Goal: Task Accomplishment & Management: Use online tool/utility

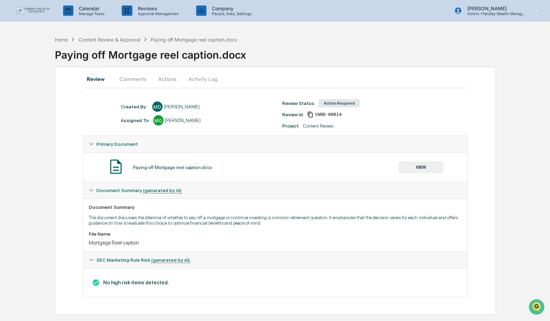
click at [424, 167] on button "VIEW" at bounding box center [421, 168] width 45 height 12
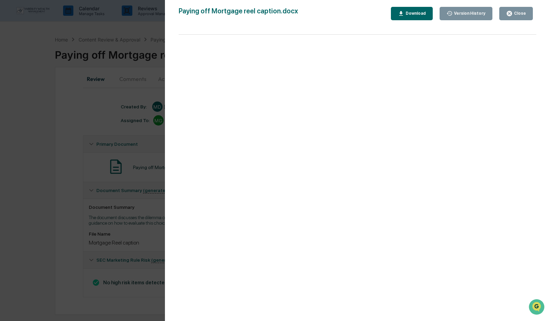
click at [518, 14] on div "Close" at bounding box center [519, 13] width 13 height 5
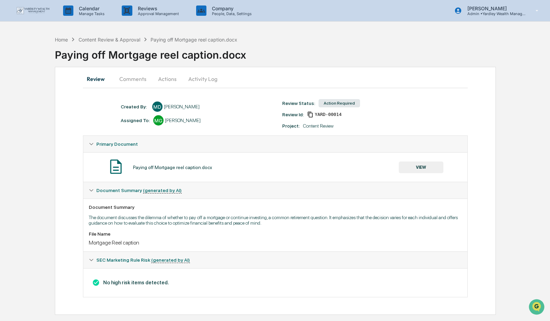
click at [164, 78] on button "Actions" at bounding box center [167, 79] width 31 height 16
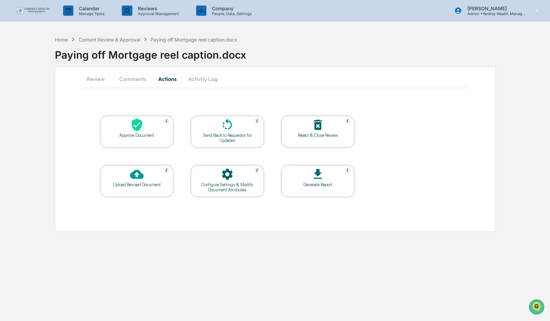
click at [131, 133] on div "Approve Document" at bounding box center [137, 135] width 62 height 5
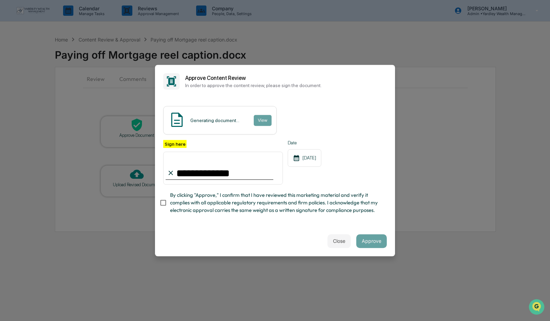
type input "**********"
click at [368, 215] on div "**********" at bounding box center [275, 179] width 224 height 78
click at [374, 241] on button "Approve" at bounding box center [372, 241] width 31 height 14
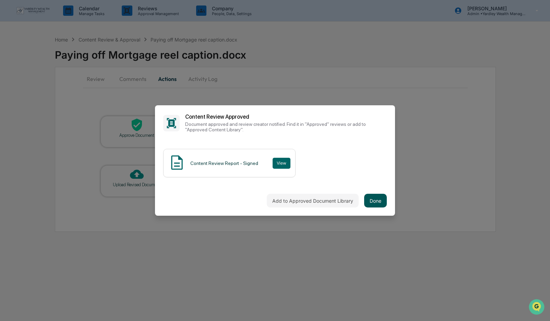
click at [376, 199] on button "Done" at bounding box center [375, 201] width 23 height 14
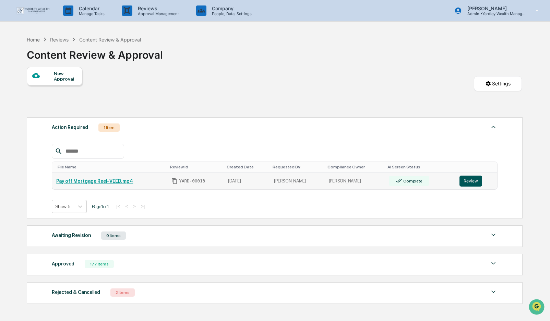
click at [472, 182] on button "Review" at bounding box center [471, 181] width 23 height 11
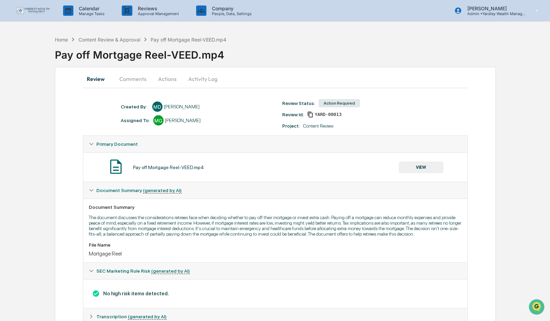
click at [421, 168] on button "VIEW" at bounding box center [421, 168] width 45 height 12
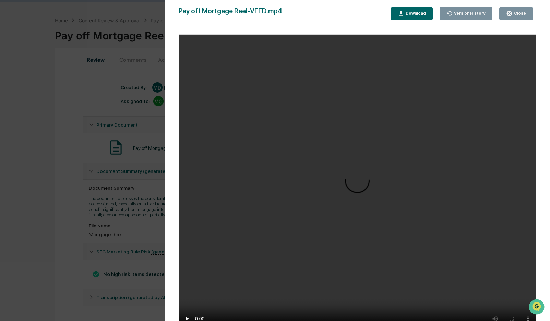
scroll to position [30, 0]
click at [382, 194] on video "Your browser does not support the video tag." at bounding box center [358, 185] width 358 height 301
click at [521, 12] on div "Close" at bounding box center [519, 13] width 13 height 5
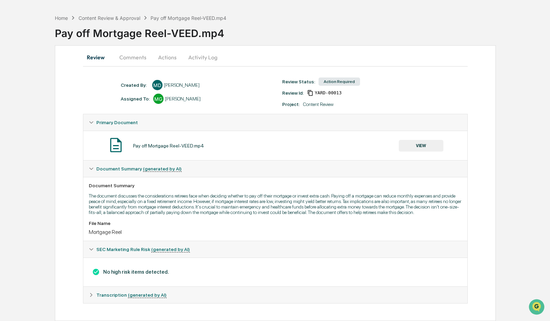
click at [163, 49] on button "Actions" at bounding box center [167, 57] width 31 height 16
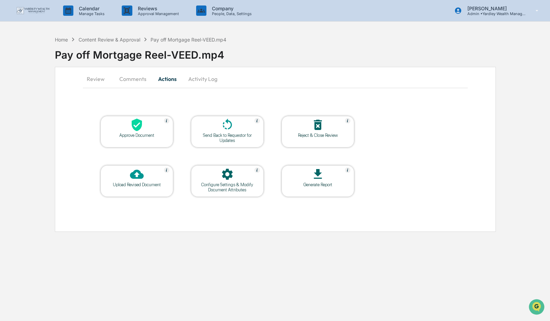
click at [130, 130] on icon at bounding box center [137, 125] width 14 height 14
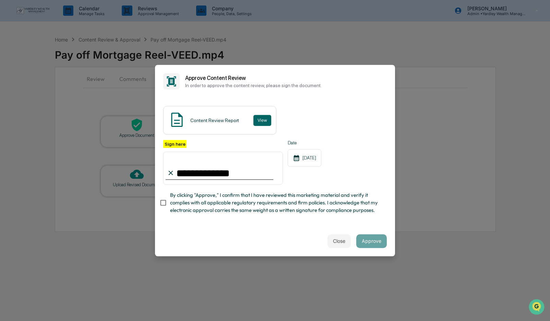
type input "**********"
click at [376, 237] on button "Approve" at bounding box center [372, 241] width 31 height 14
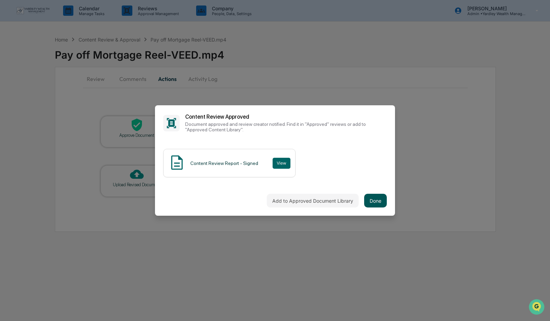
click at [374, 199] on button "Done" at bounding box center [375, 201] width 23 height 14
